Goal: Find specific page/section: Find specific page/section

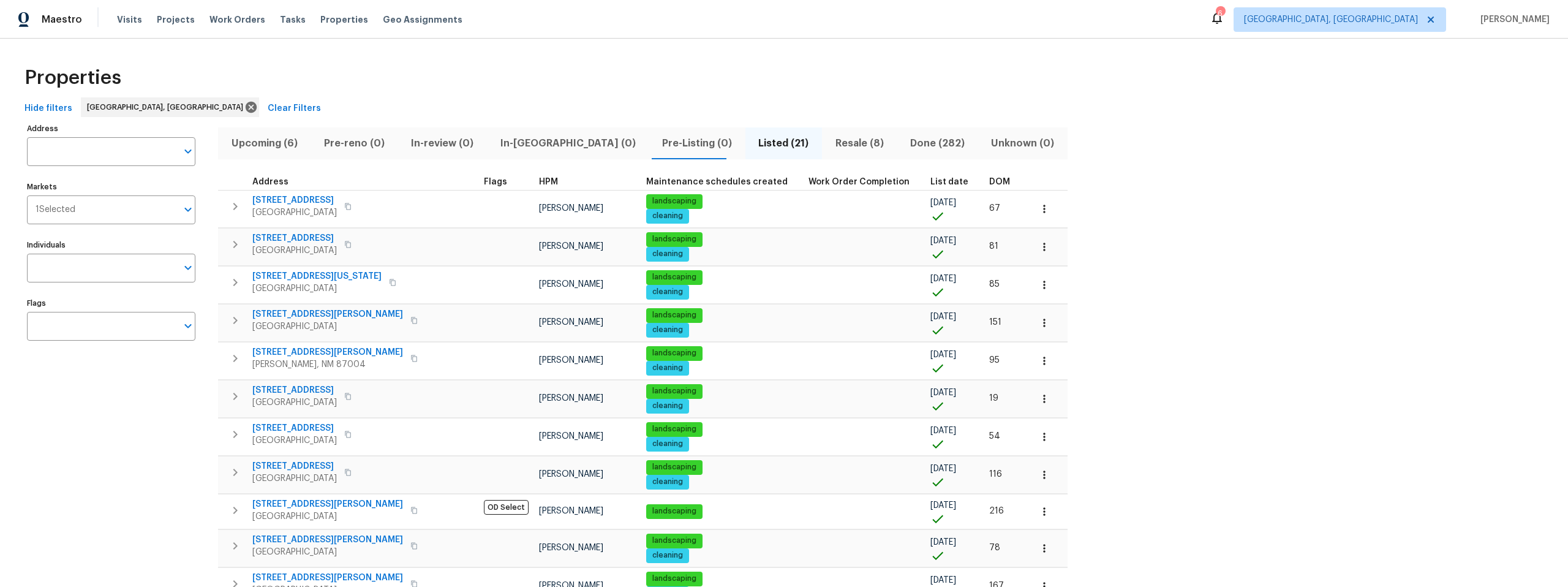
click at [656, 143] on span "Pre-Listing (0)" at bounding box center [697, 144] width 82 height 17
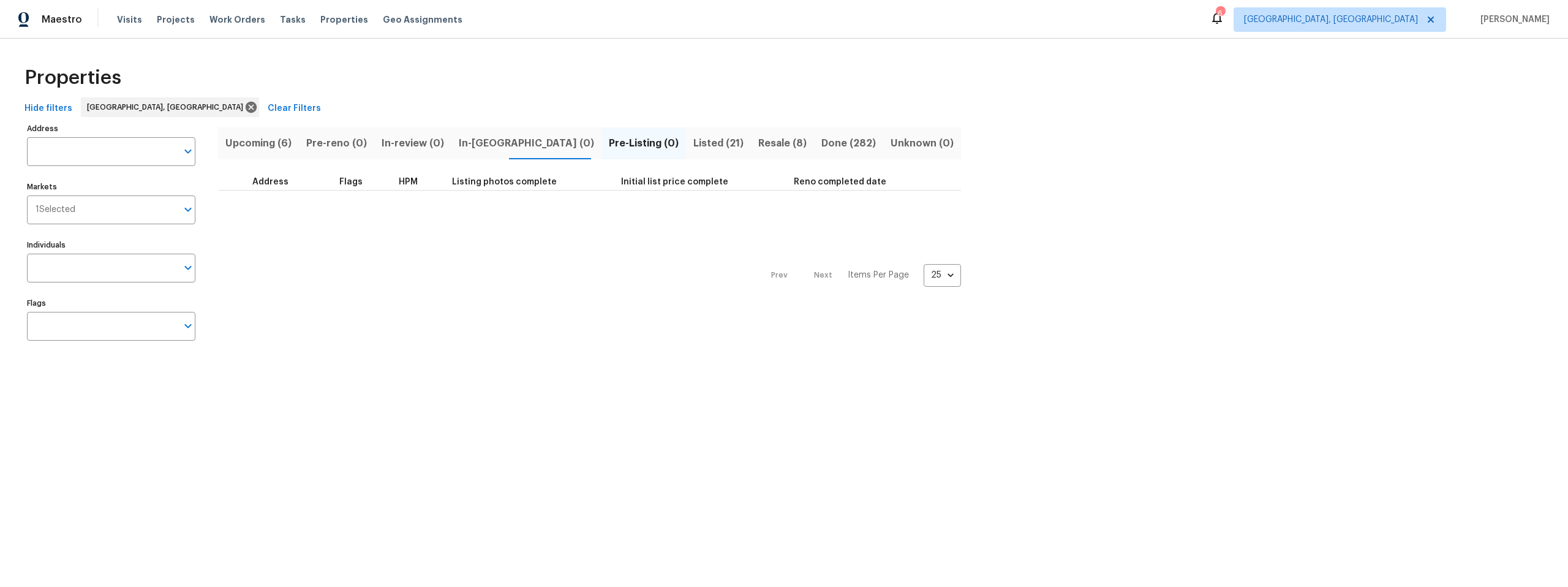
click at [693, 144] on span "Listed (21)" at bounding box center [719, 144] width 50 height 17
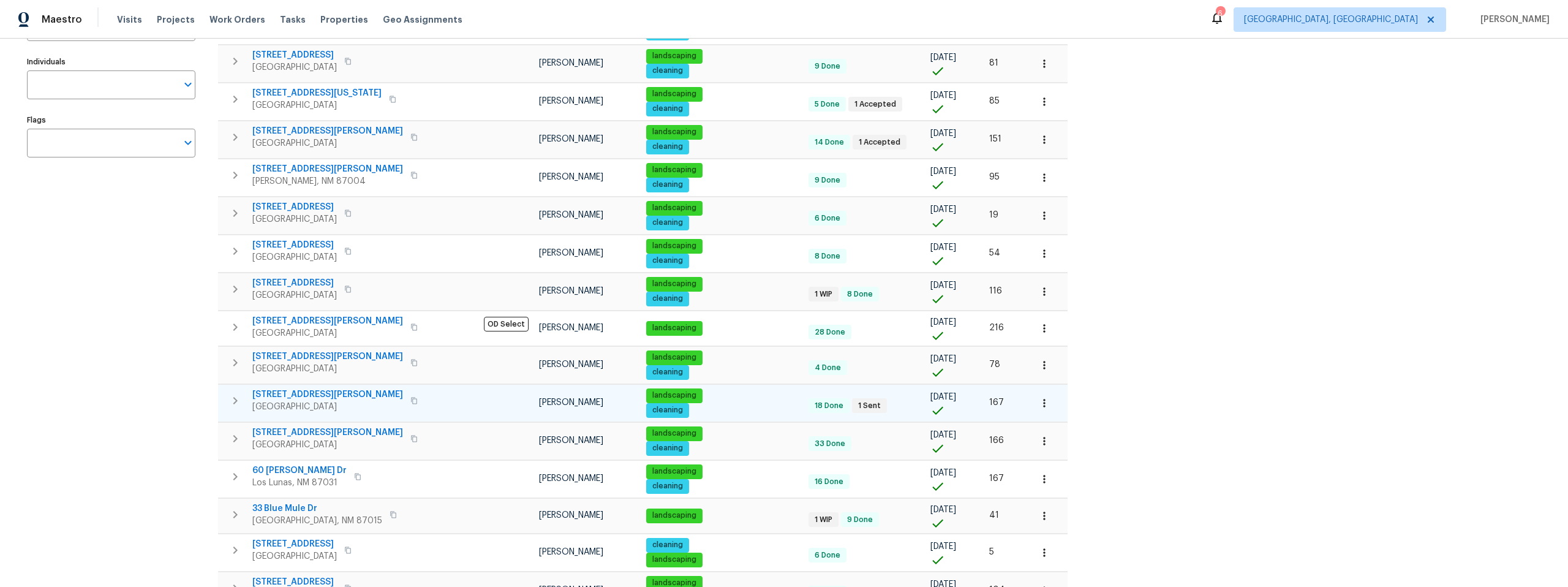
scroll to position [268, 0]
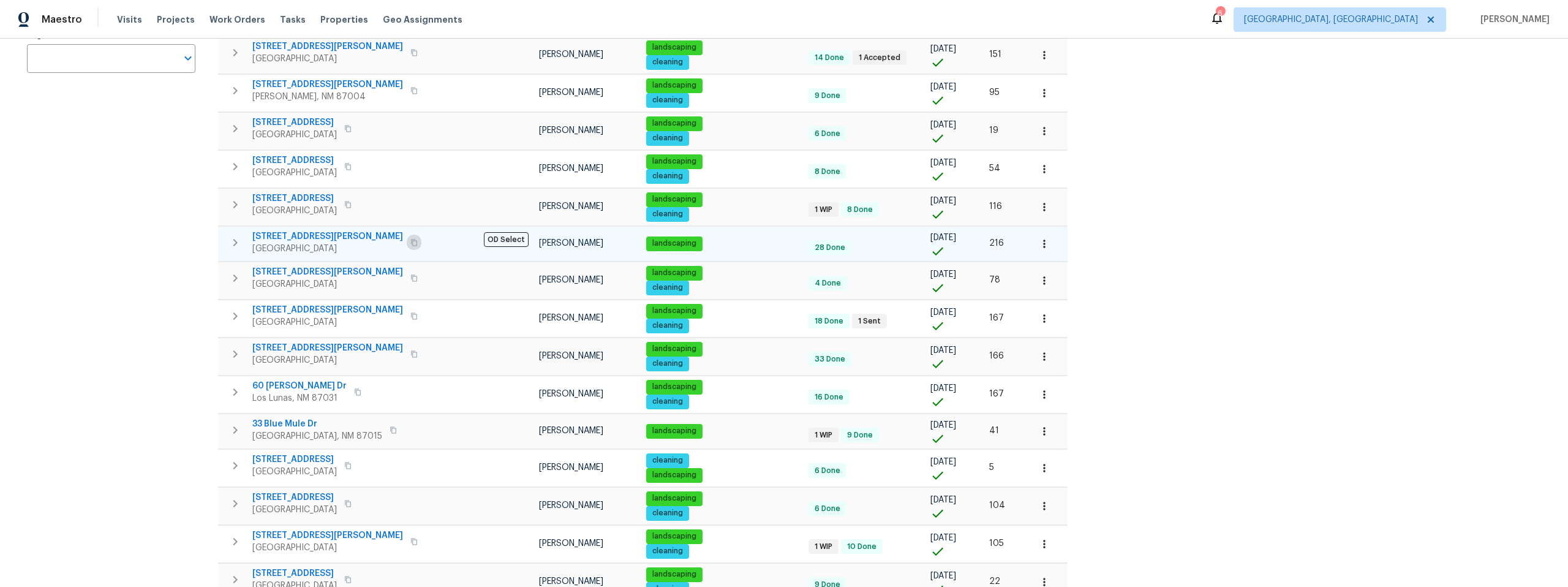
click at [411, 244] on icon "button" at bounding box center [414, 243] width 7 height 7
